Goal: Information Seeking & Learning: Learn about a topic

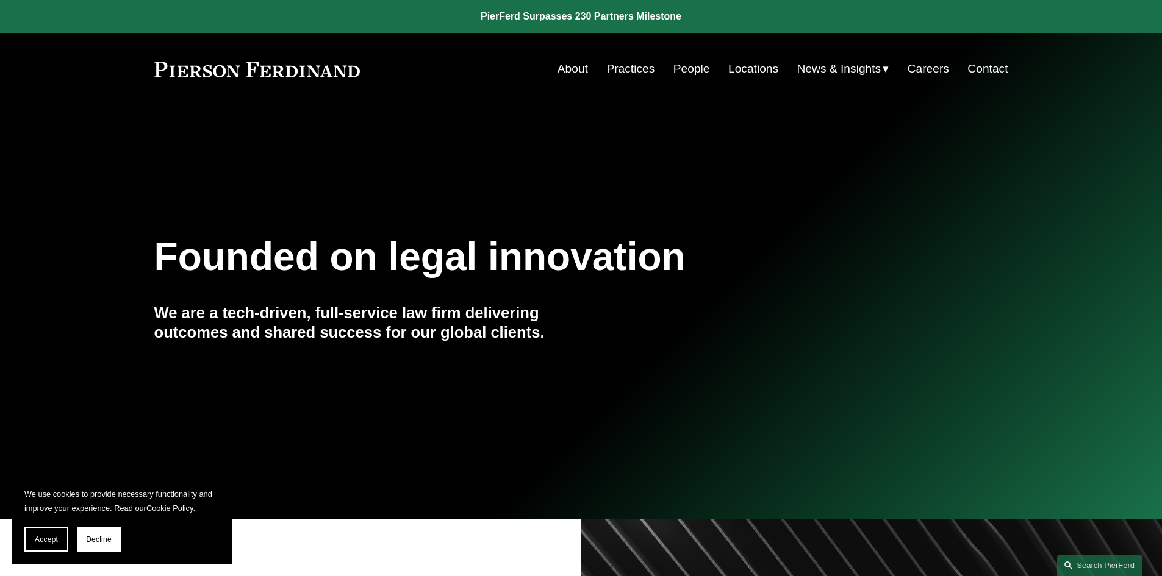
click at [687, 68] on link "People" at bounding box center [691, 68] width 37 height 23
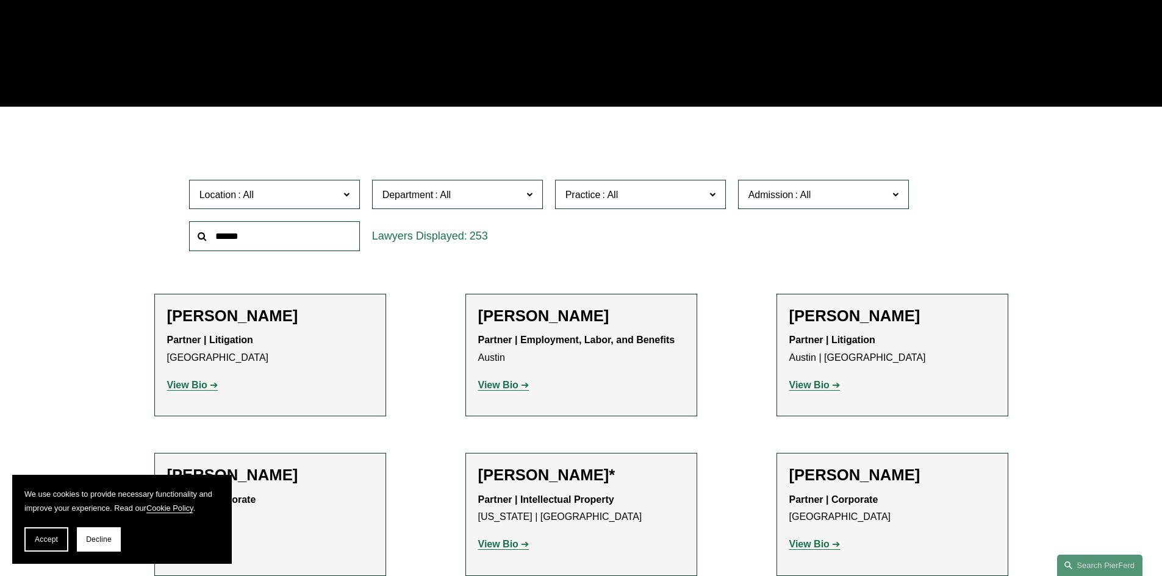
scroll to position [366, 0]
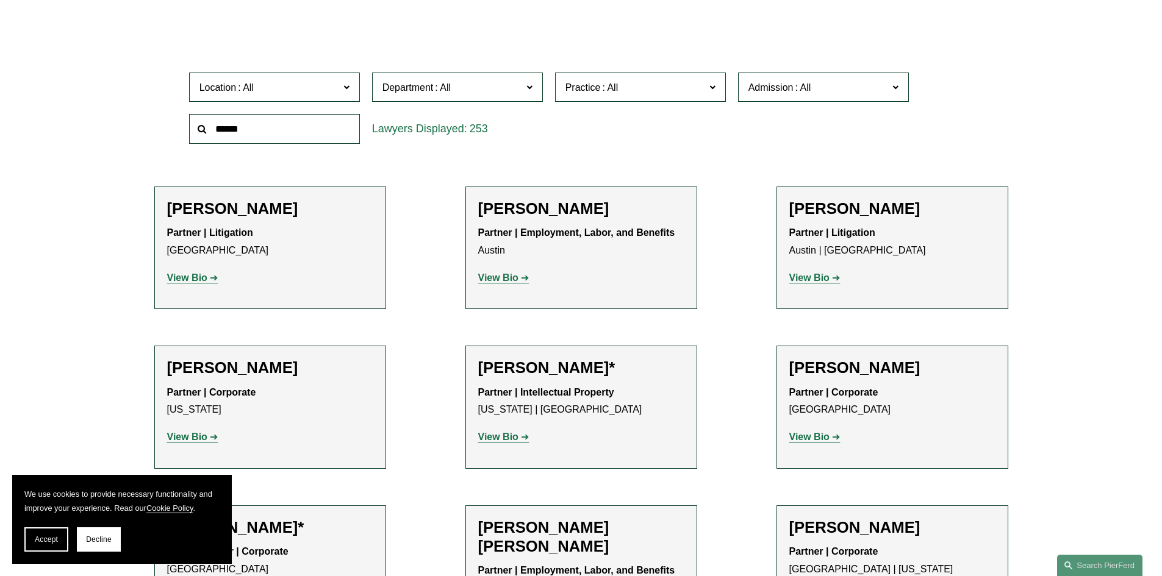
click at [323, 86] on span "Location" at bounding box center [269, 87] width 140 height 16
click at [0, 0] on link "Phoenix" at bounding box center [0, 0] width 0 height 0
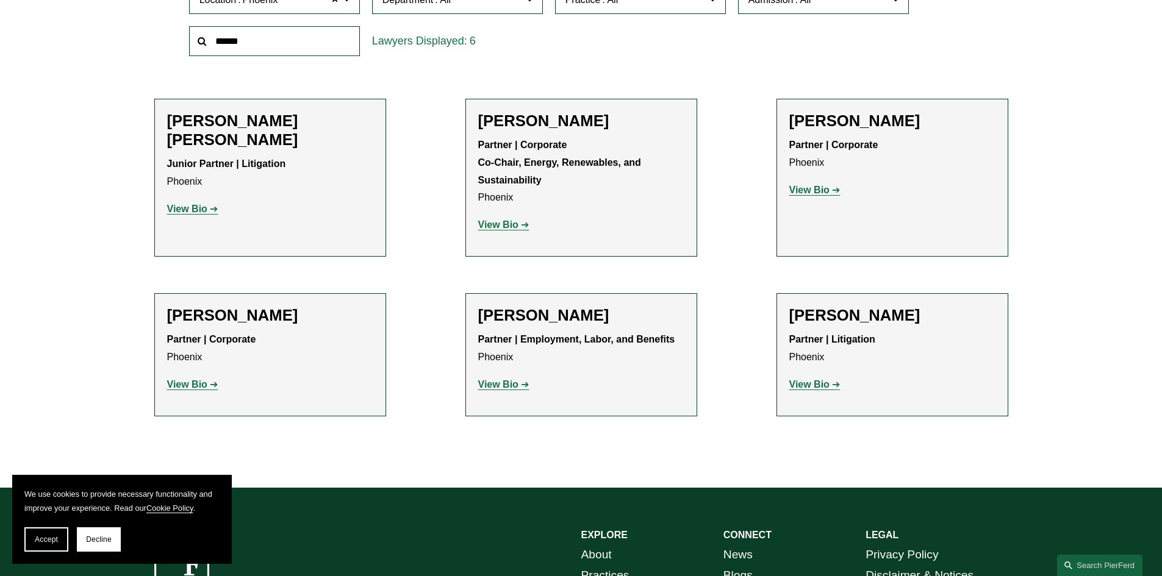
scroll to position [488, 0]
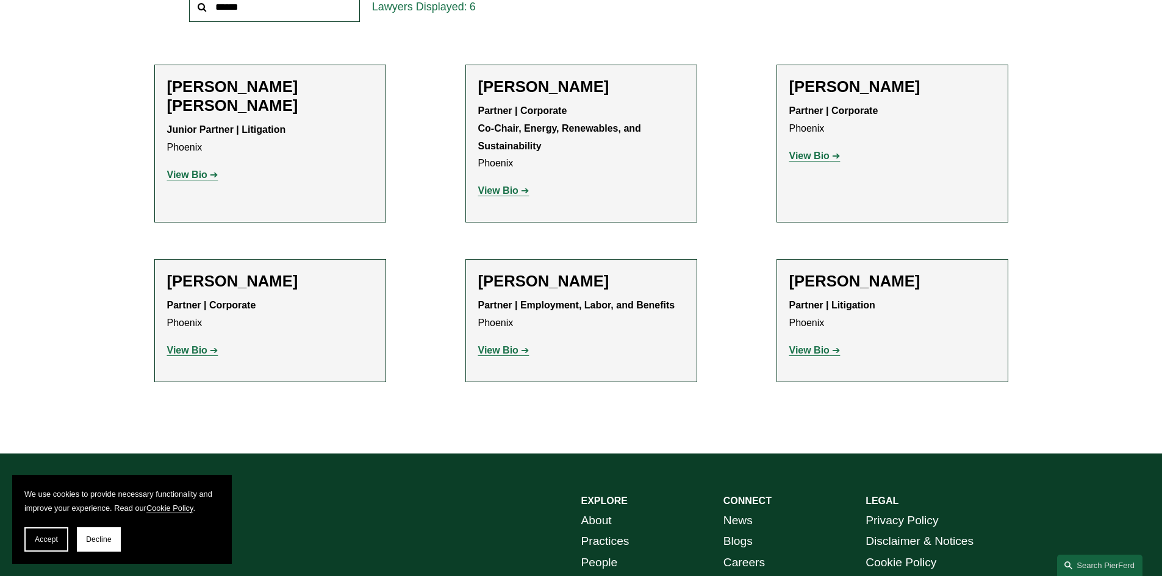
click at [206, 170] on strong "View Bio" at bounding box center [187, 175] width 40 height 10
click at [820, 155] on strong "View Bio" at bounding box center [809, 156] width 40 height 10
click at [516, 350] on strong "View Bio" at bounding box center [498, 350] width 40 height 10
click at [834, 352] on link "View Bio" at bounding box center [814, 350] width 51 height 10
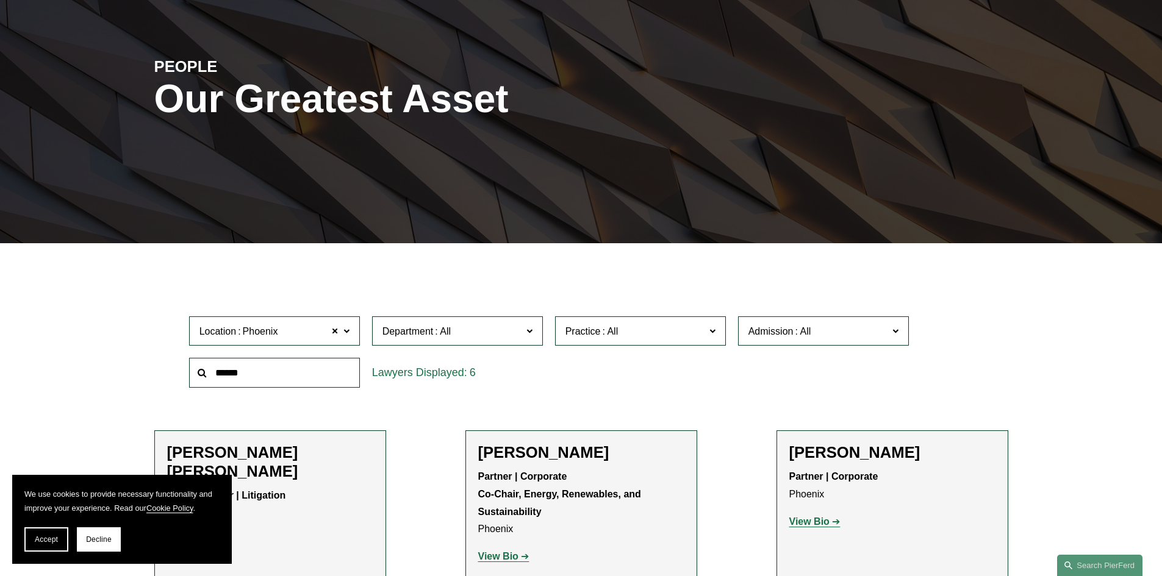
click at [306, 330] on span "Location Phoenix" at bounding box center [269, 331] width 140 height 16
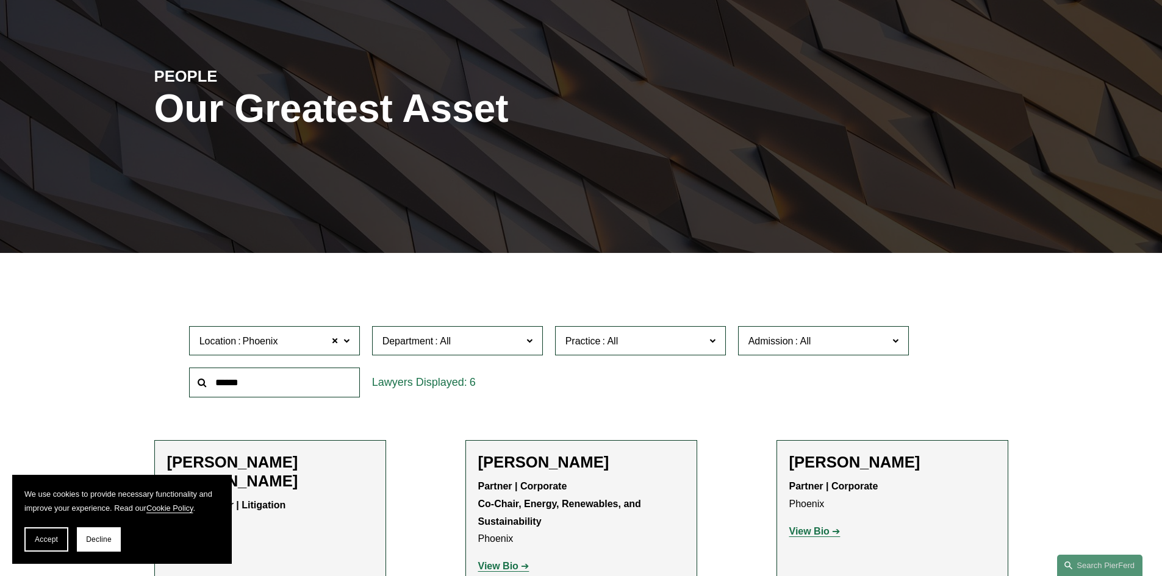
scroll to position [183, 0]
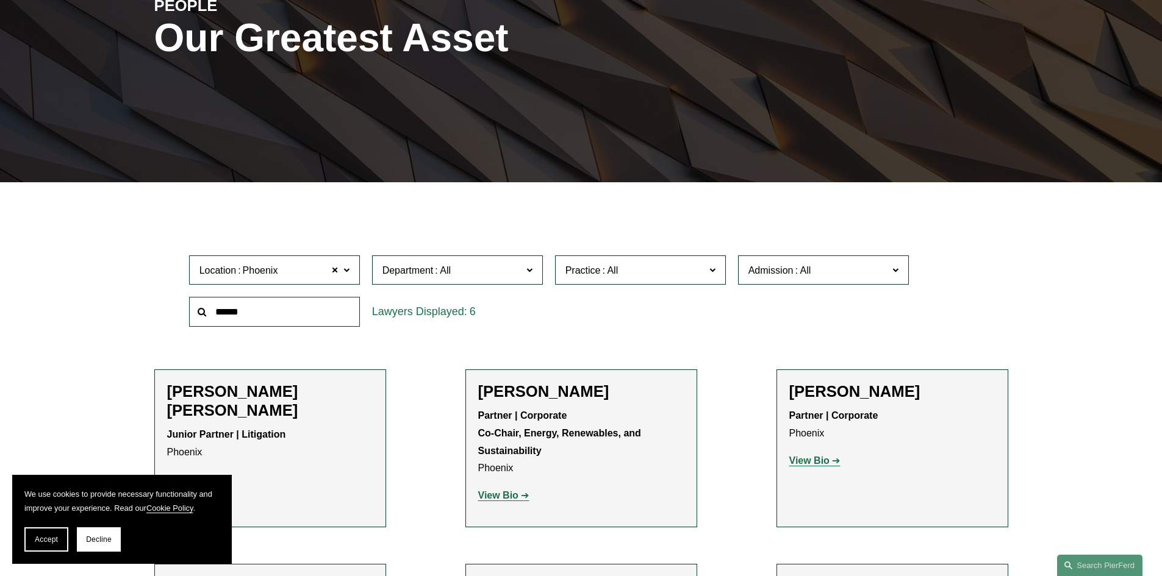
drag, startPoint x: 231, startPoint y: 304, endPoint x: 138, endPoint y: 396, distance: 131.1
click at [0, 0] on link "All" at bounding box center [0, 0] width 0 height 0
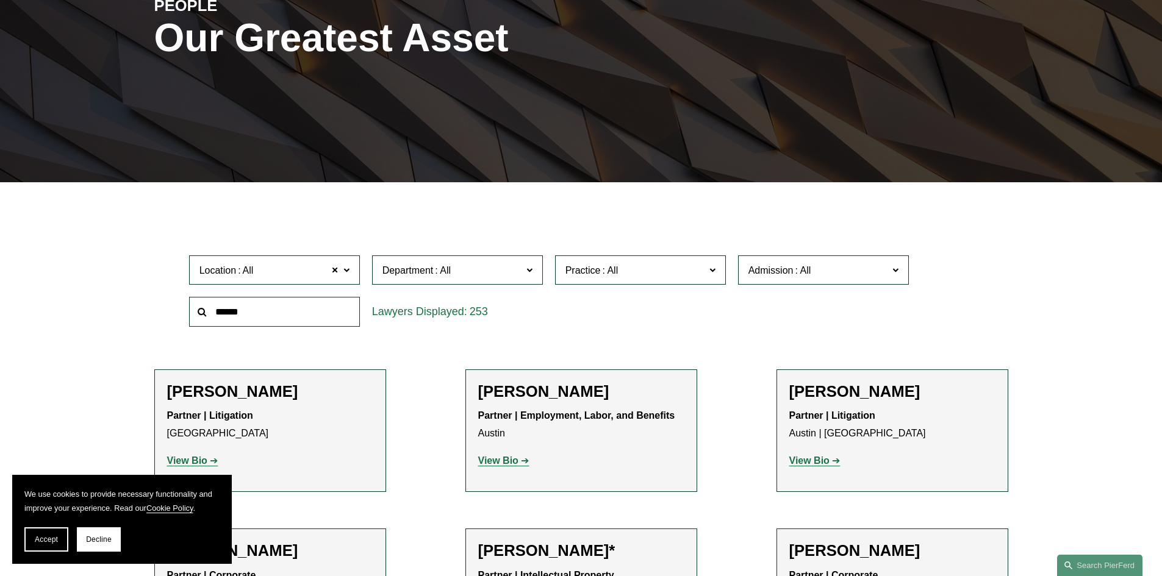
drag, startPoint x: 84, startPoint y: 526, endPoint x: 95, endPoint y: 542, distance: 18.9
click at [94, 542] on span "Decline" at bounding box center [99, 540] width 26 height 9
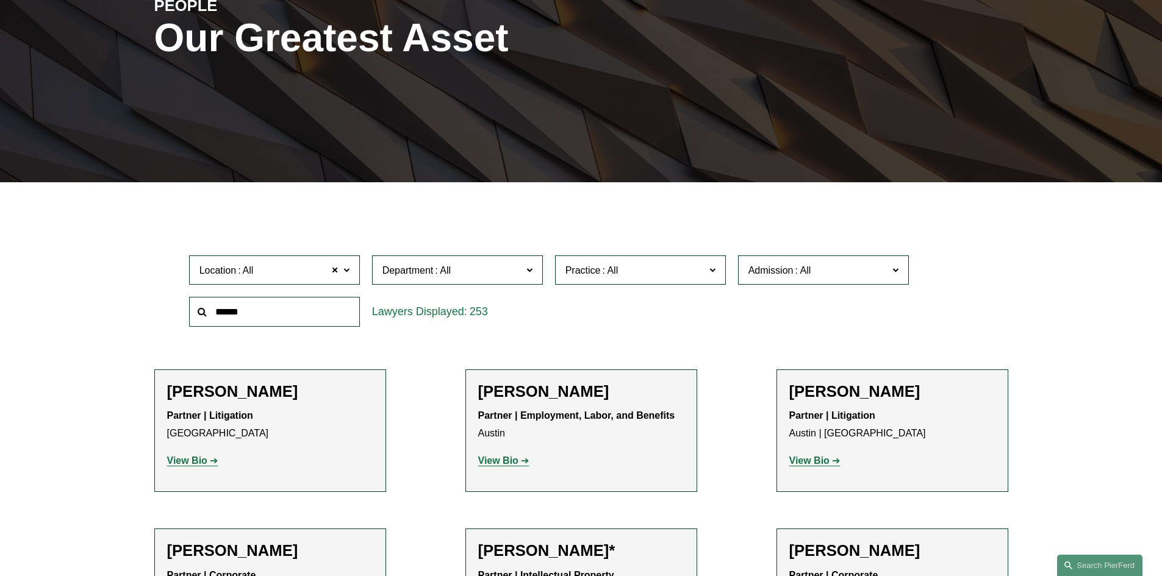
click at [512, 265] on span "Department" at bounding box center [452, 270] width 140 height 16
click at [690, 267] on span "Practice" at bounding box center [635, 270] width 140 height 16
click at [0, 0] on link "Energy, Renewables, and Sustainability" at bounding box center [0, 0] width 0 height 0
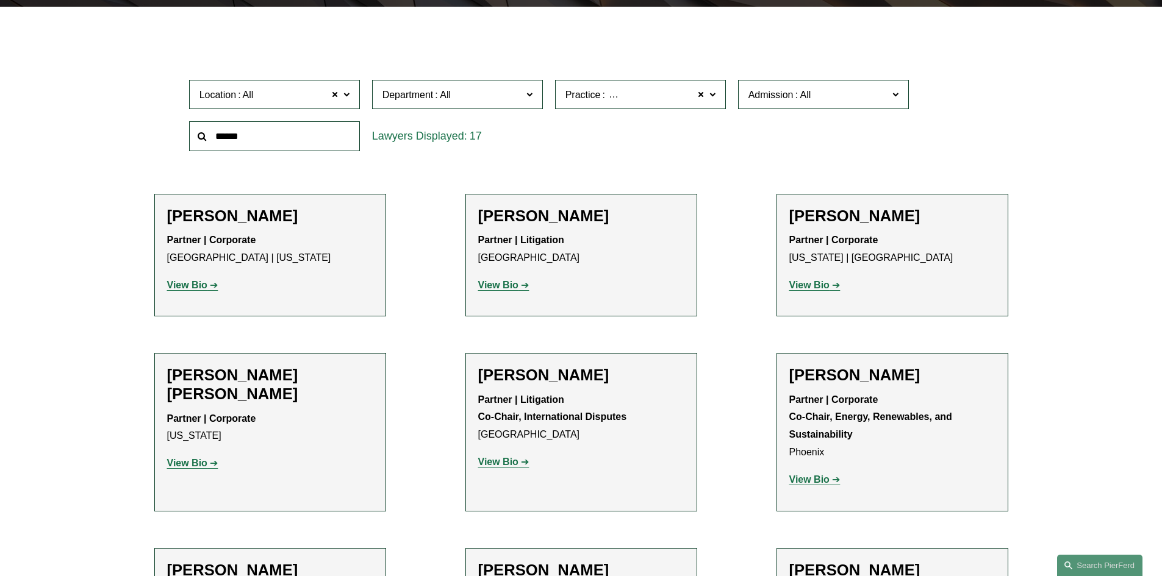
scroll to position [366, 0]
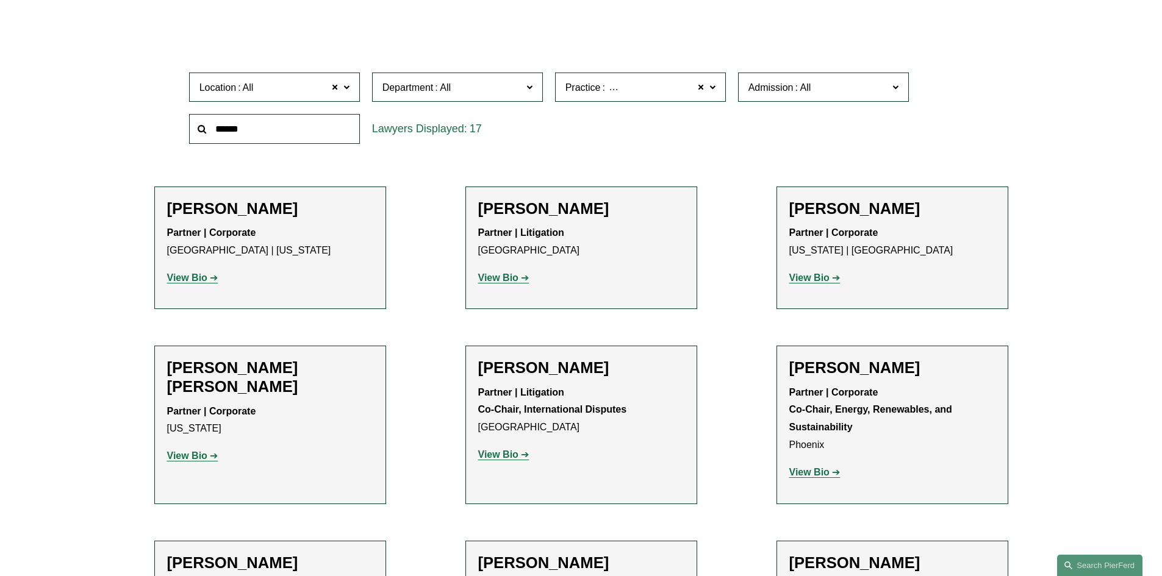
click at [497, 276] on strong "View Bio" at bounding box center [498, 278] width 40 height 10
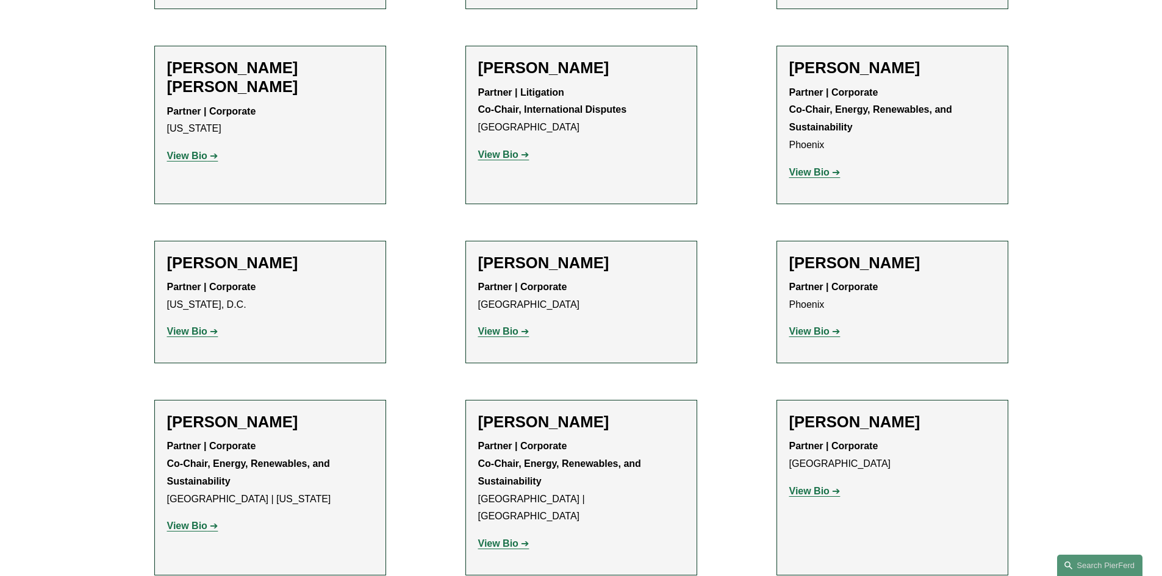
scroll to position [671, 0]
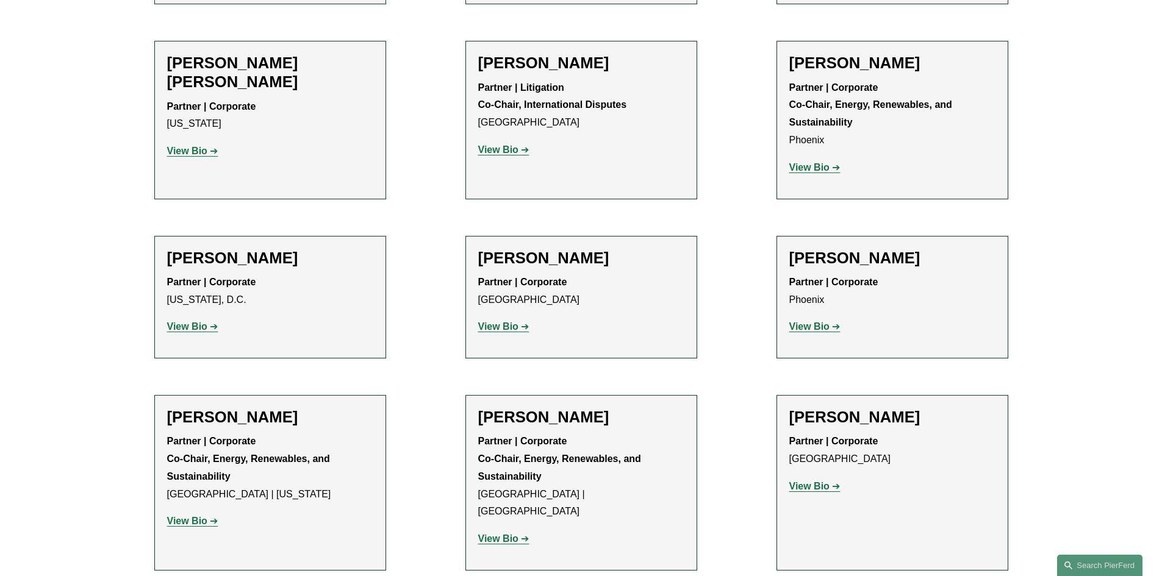
click at [198, 143] on p "View Bio" at bounding box center [270, 152] width 206 height 18
click at [199, 146] on strong "View Bio" at bounding box center [187, 151] width 40 height 10
click at [190, 325] on strong "View Bio" at bounding box center [187, 326] width 40 height 10
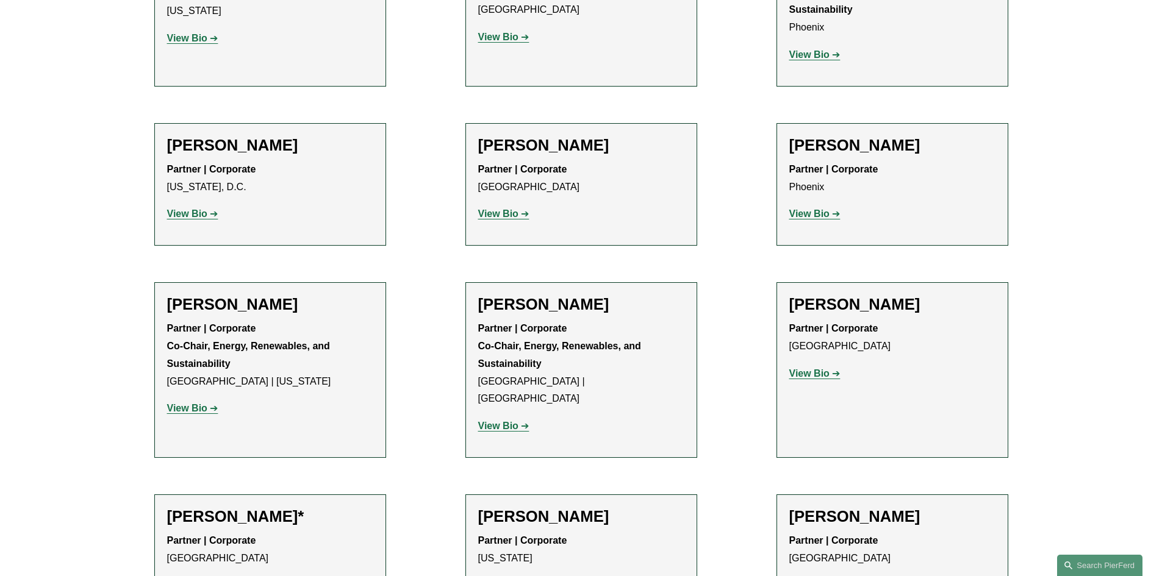
scroll to position [793, 0]
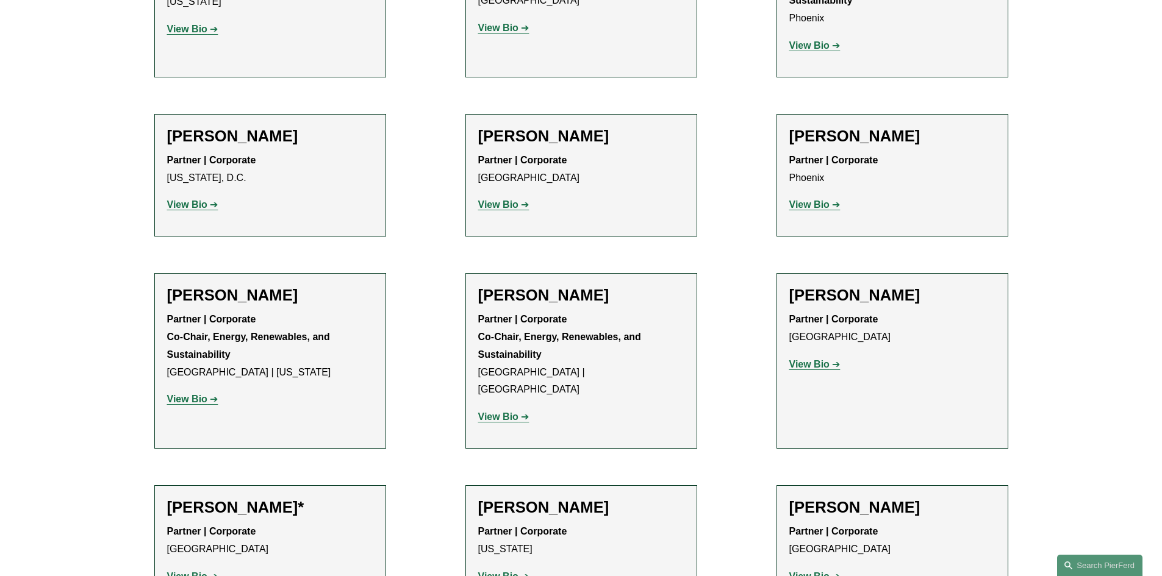
click at [502, 412] on strong "View Bio" at bounding box center [498, 417] width 40 height 10
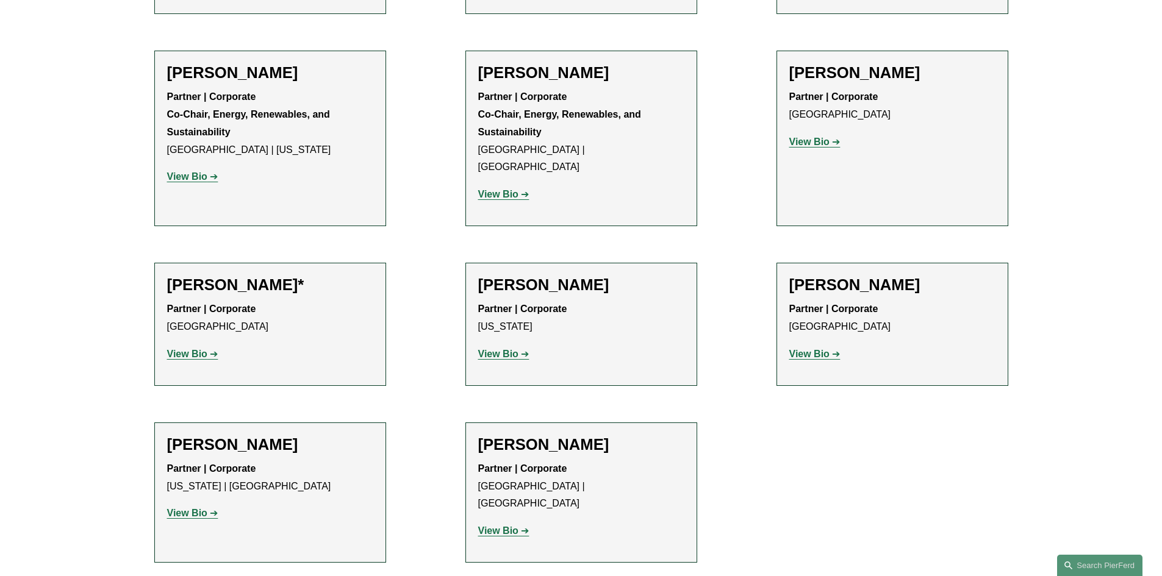
scroll to position [1037, 0]
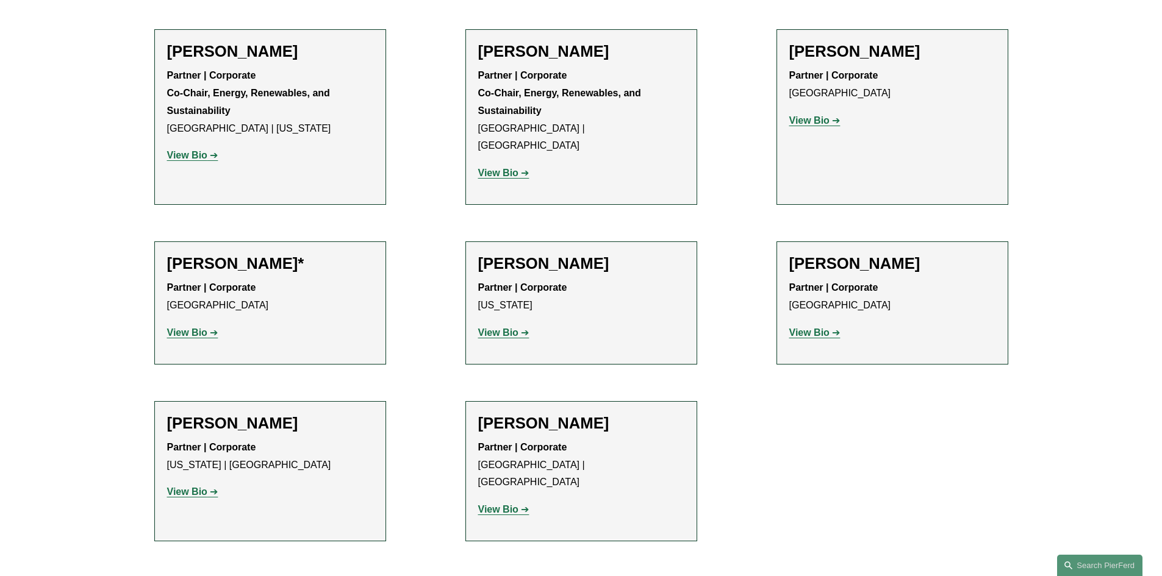
click at [813, 328] on strong "View Bio" at bounding box center [809, 333] width 40 height 10
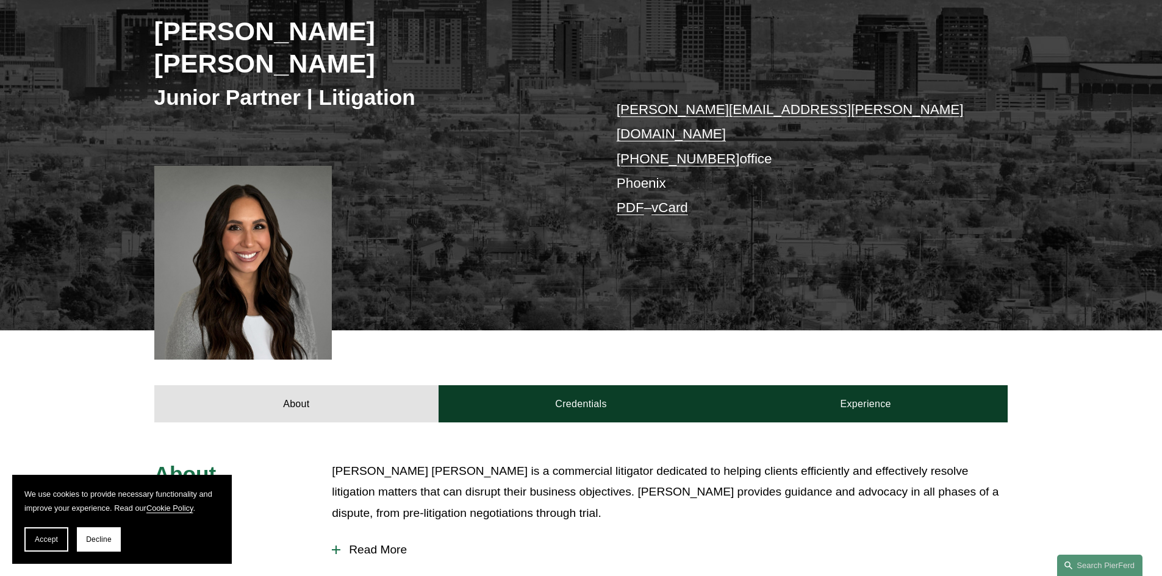
scroll to position [366, 0]
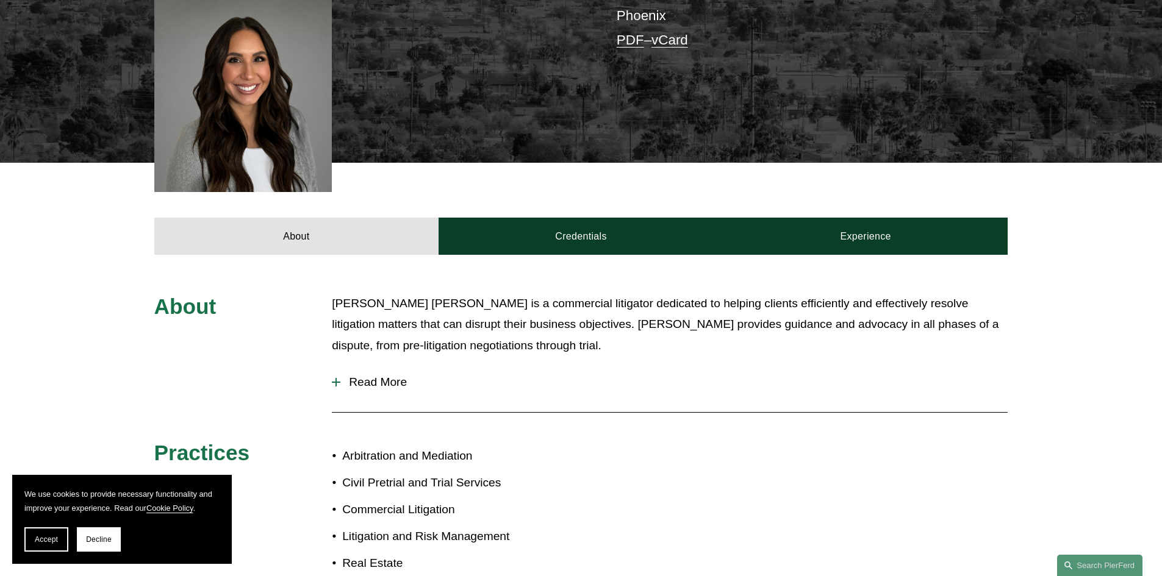
click at [345, 376] on span "Read More" at bounding box center [673, 382] width 667 height 13
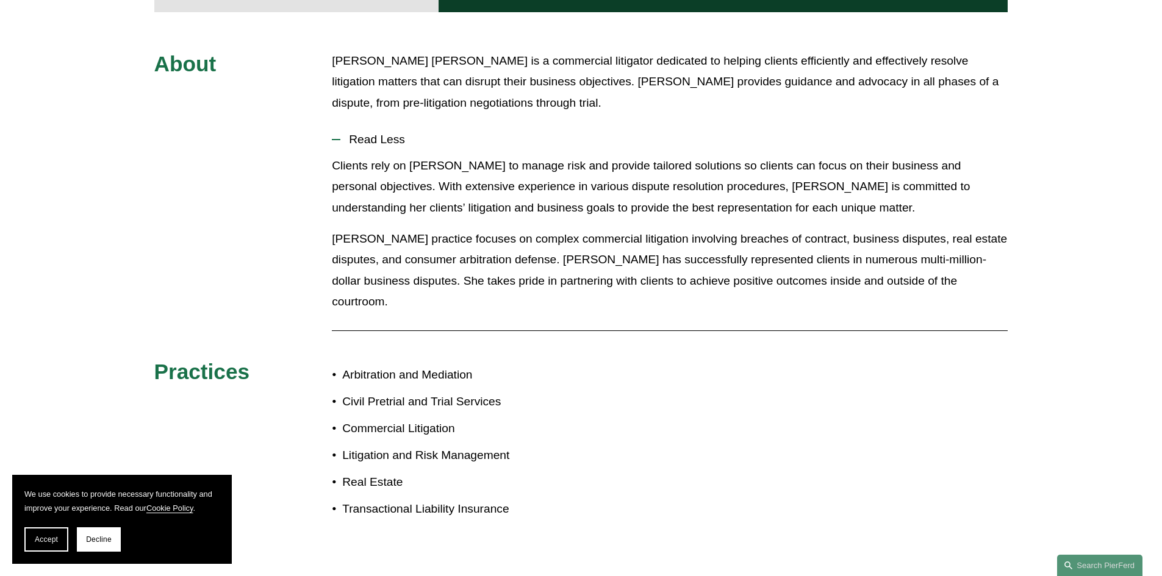
scroll to position [610, 0]
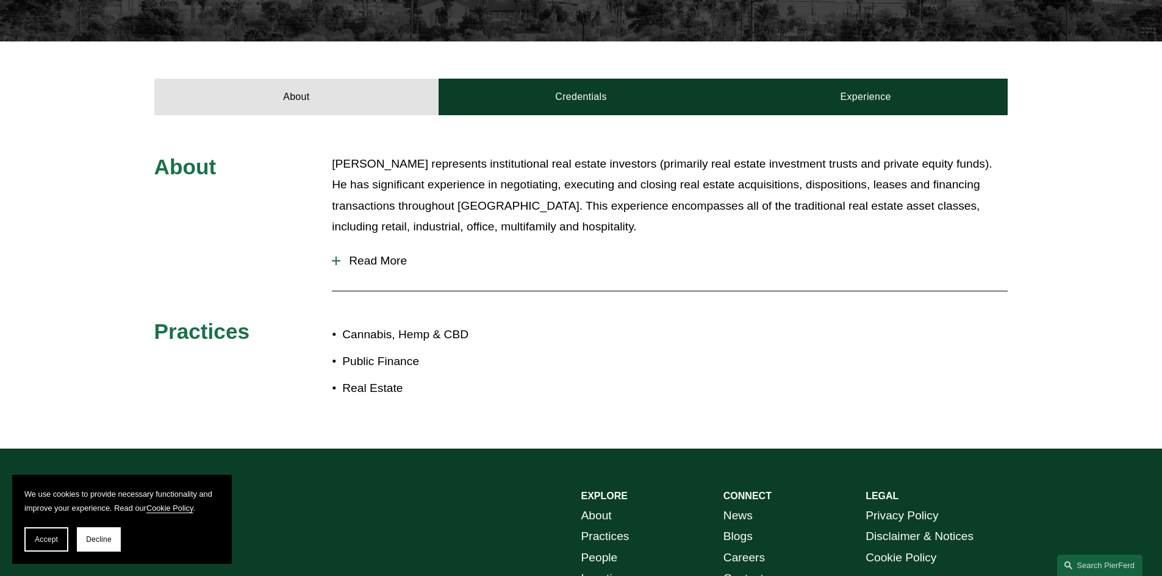
scroll to position [427, 0]
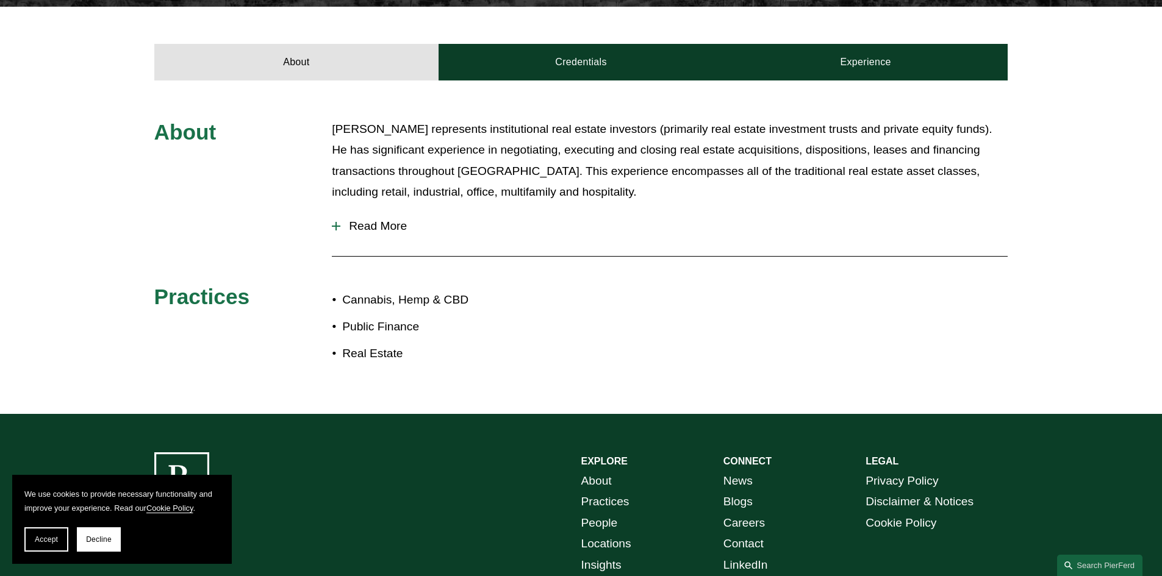
click at [352, 221] on span "Read More" at bounding box center [673, 226] width 667 height 13
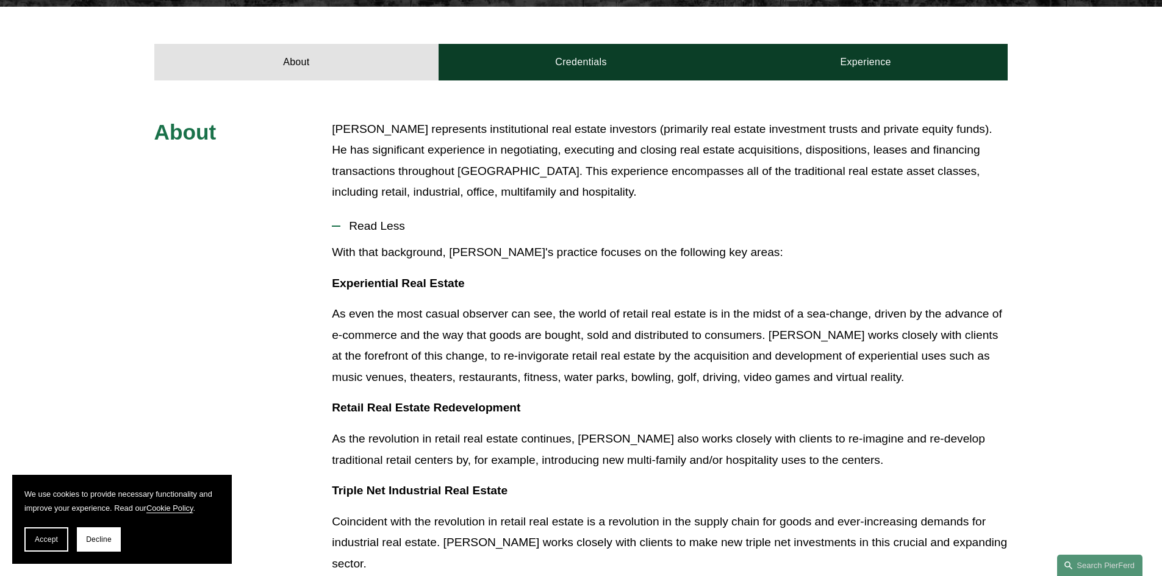
scroll to position [732, 0]
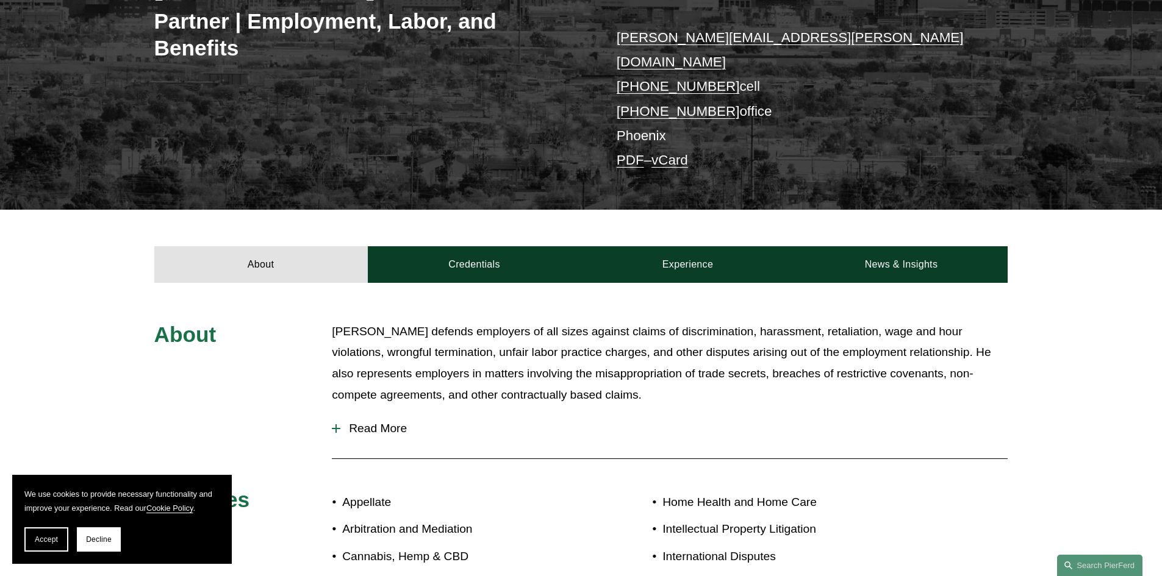
scroll to position [427, 0]
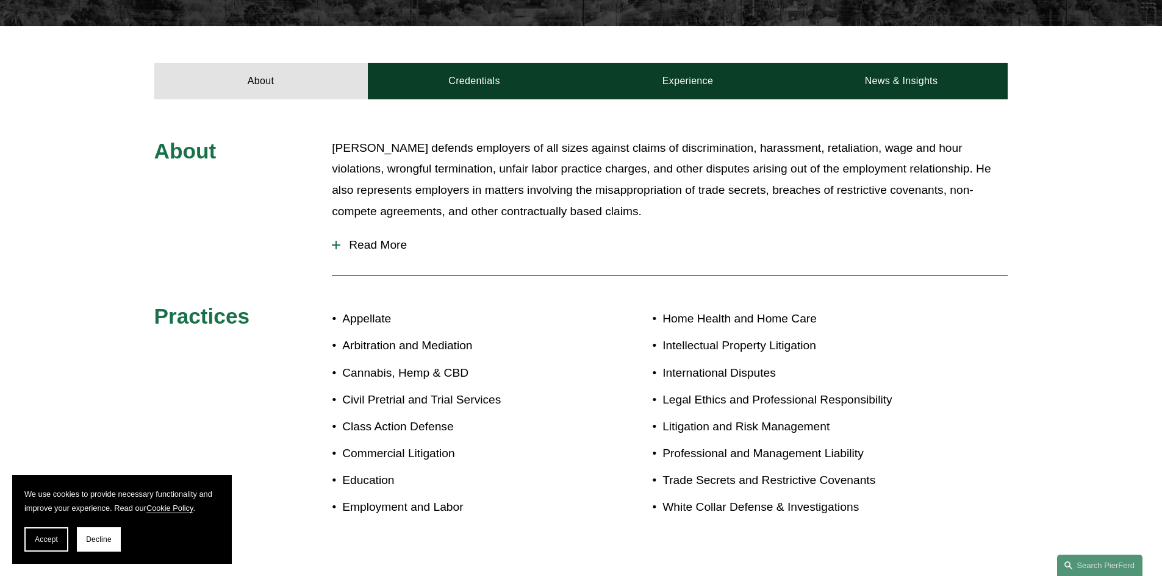
click at [372, 239] on span "Read More" at bounding box center [673, 245] width 667 height 13
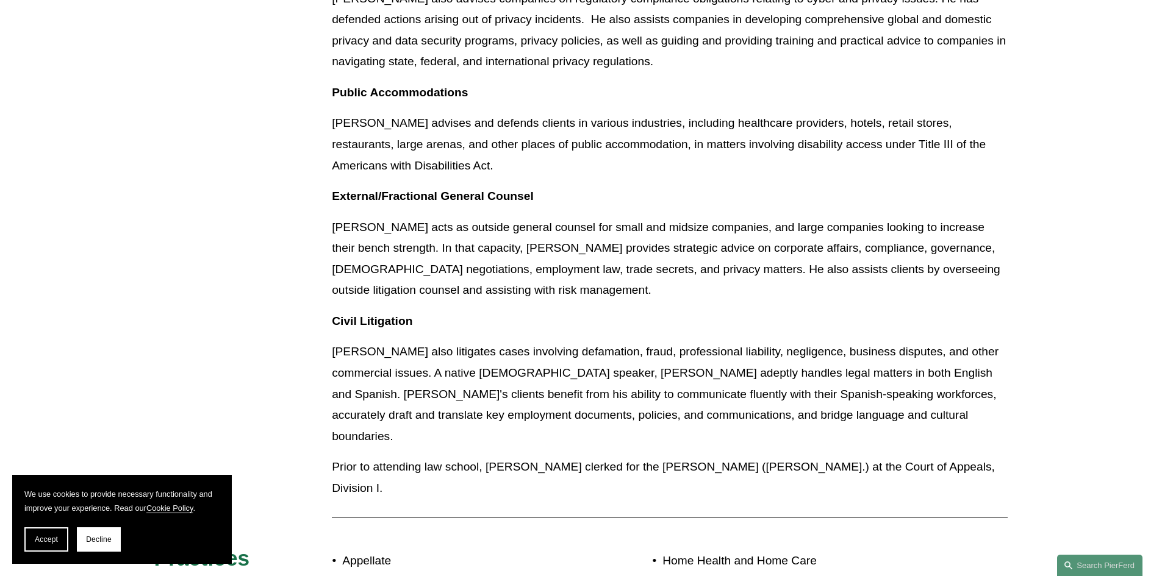
scroll to position [1281, 0]
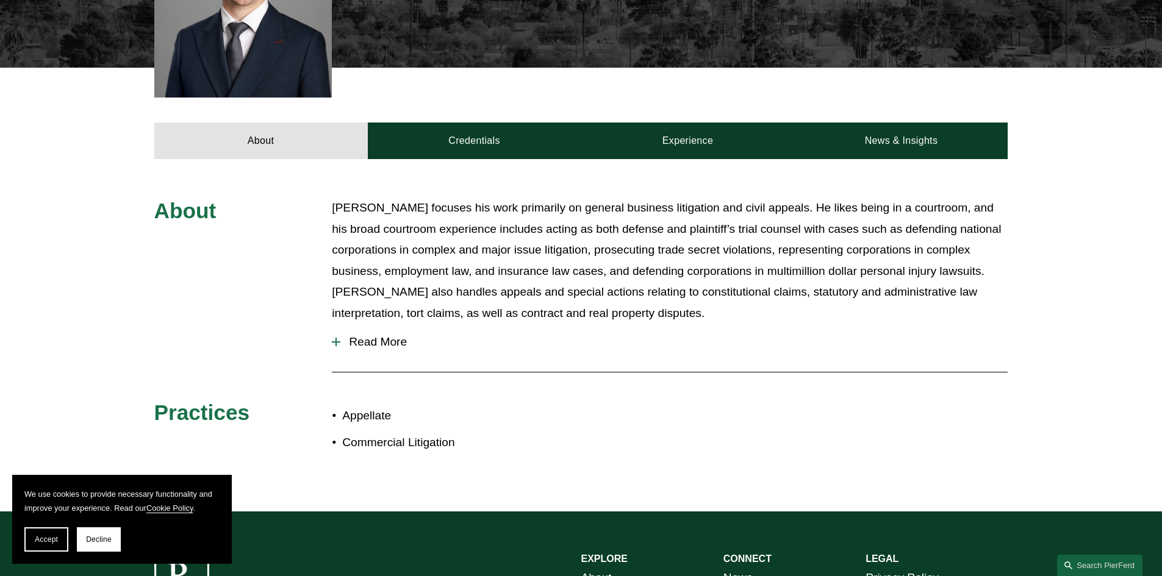
scroll to position [305, 0]
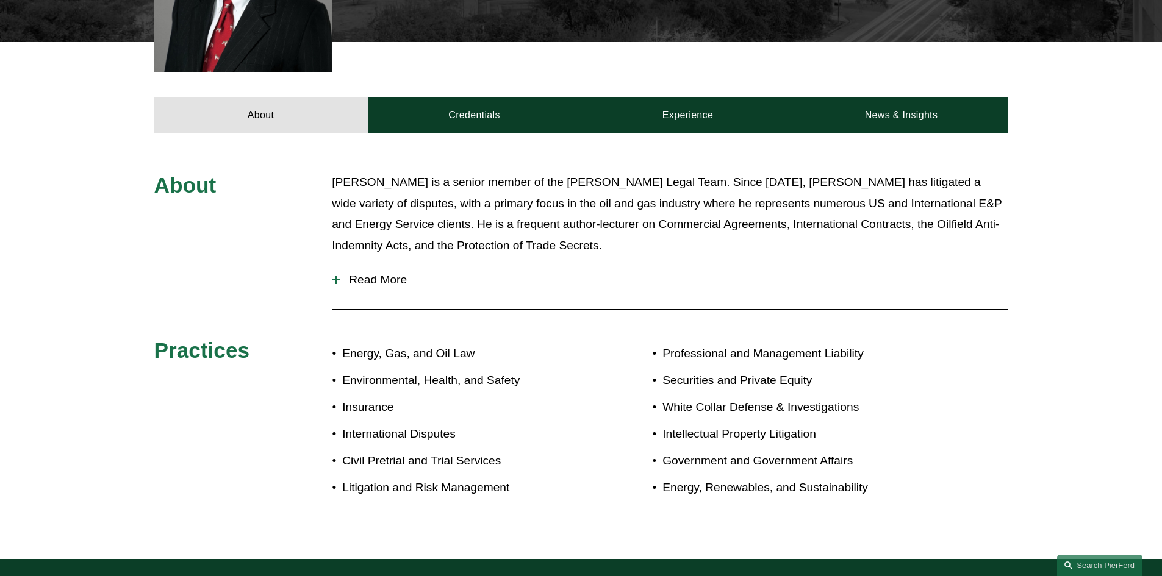
scroll to position [366, 0]
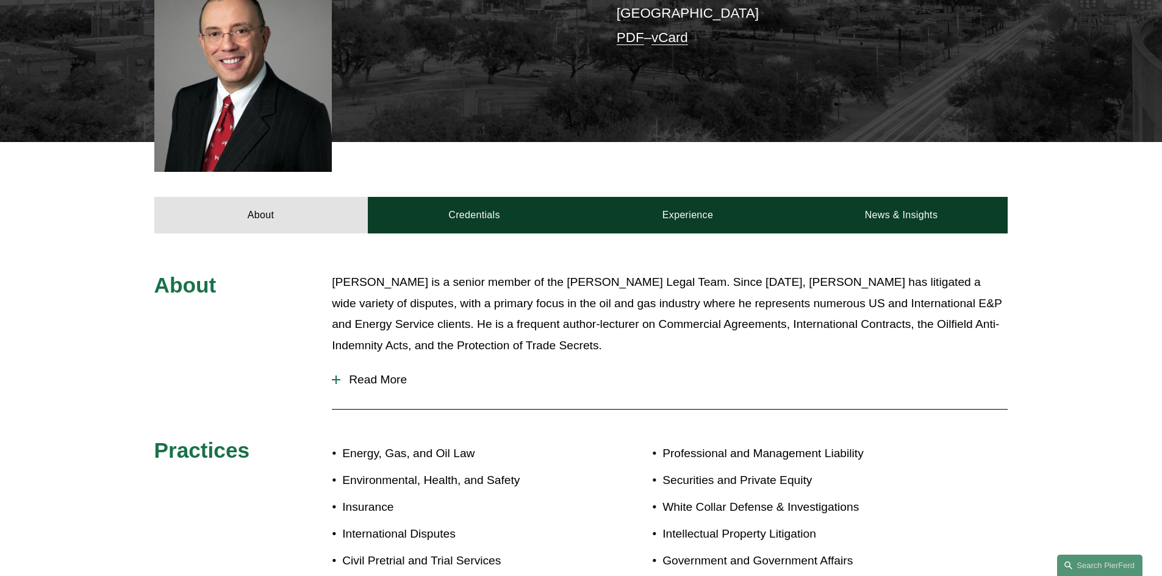
click at [386, 373] on span "Read More" at bounding box center [673, 379] width 667 height 13
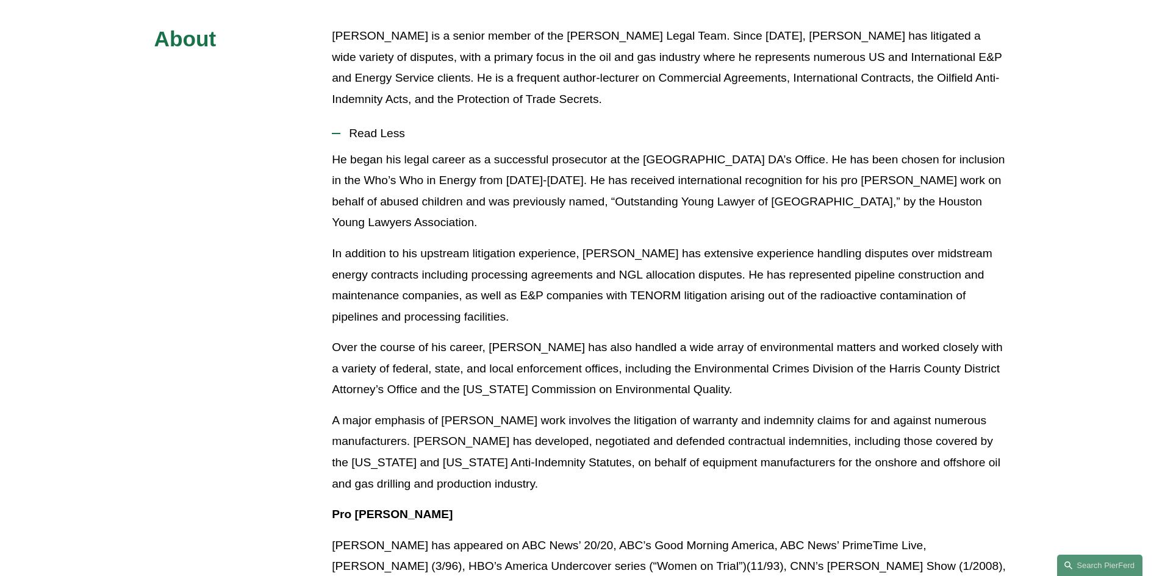
scroll to position [732, 0]
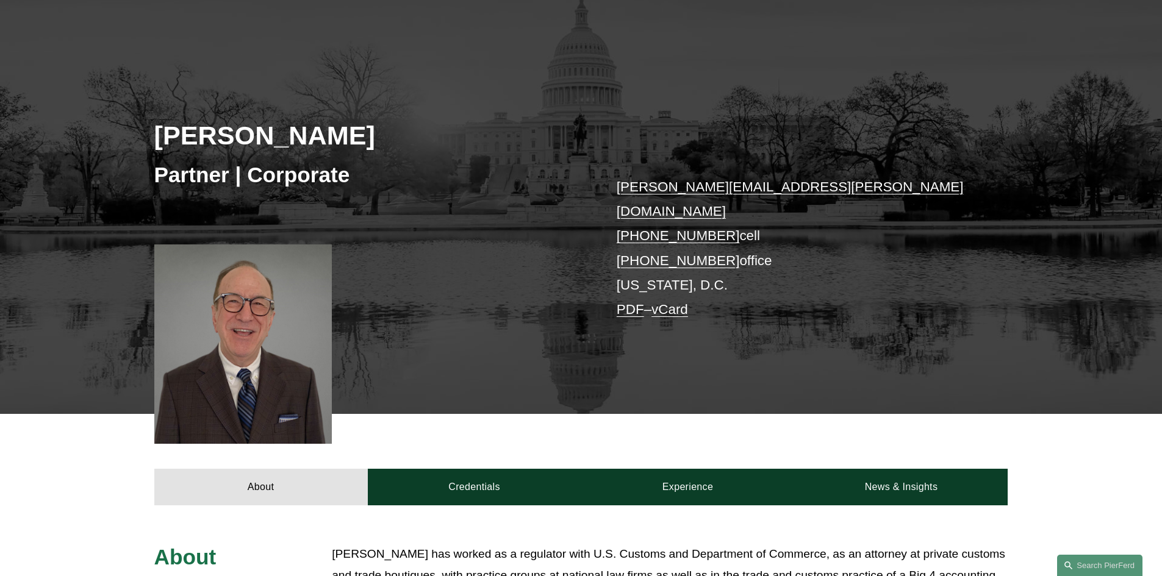
scroll to position [305, 0]
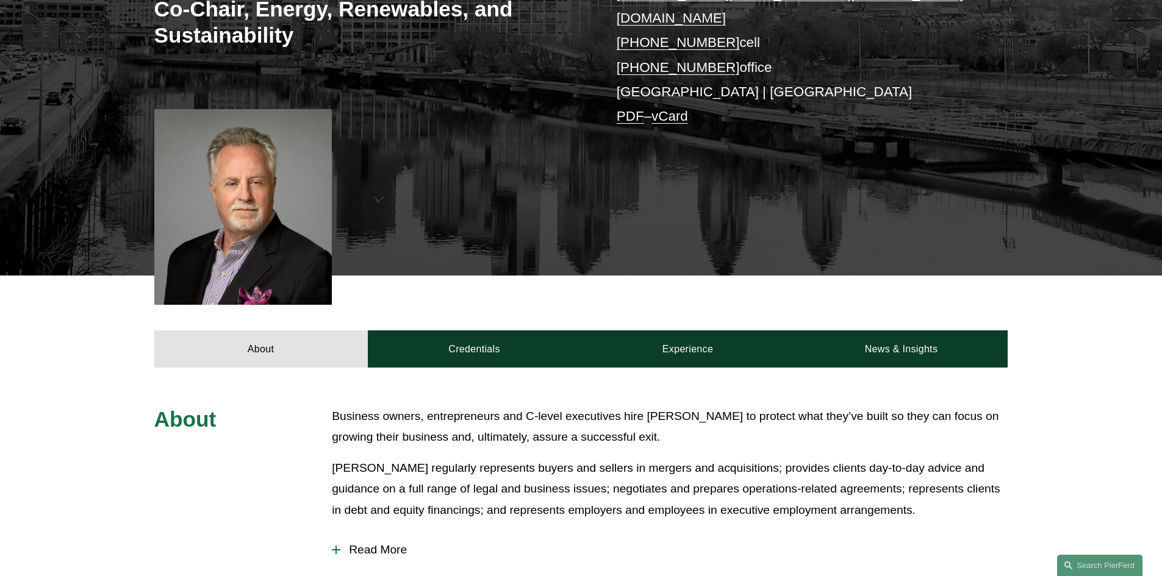
scroll to position [183, 0]
